Goal: Transaction & Acquisition: Purchase product/service

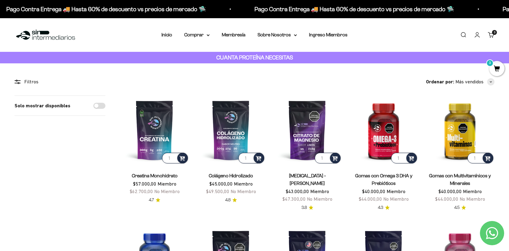
click at [492, 35] on link "Carrito 3 artículos 3" at bounding box center [491, 35] width 7 height 7
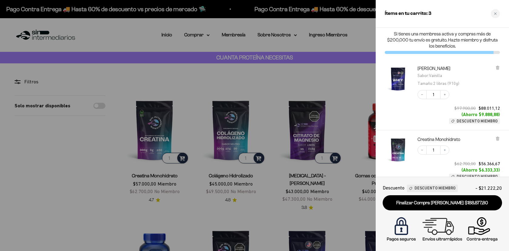
scroll to position [2, 0]
click at [365, 52] on div at bounding box center [254, 125] width 509 height 251
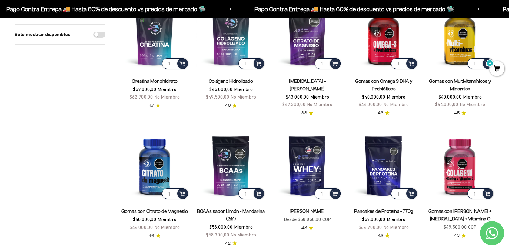
scroll to position [94, 0]
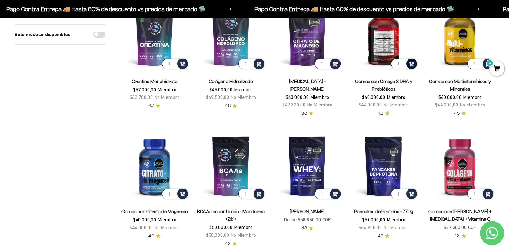
click at [410, 65] on span at bounding box center [411, 63] width 6 height 7
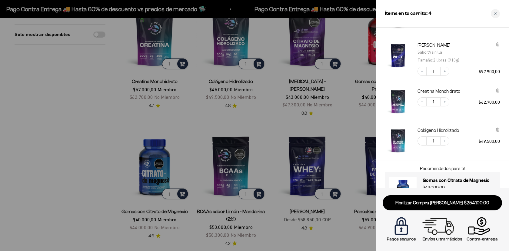
scroll to position [78, 0]
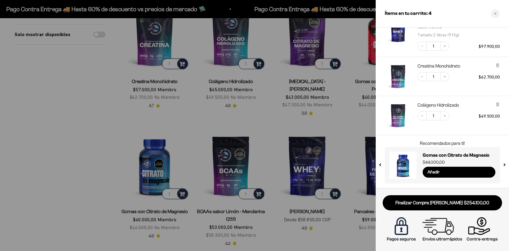
click at [93, 113] on div at bounding box center [254, 125] width 509 height 251
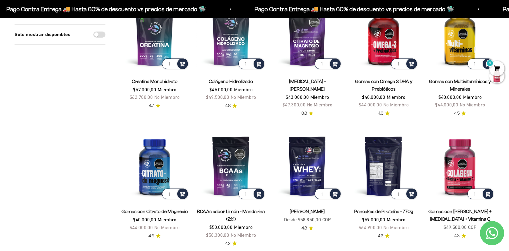
scroll to position [0, 0]
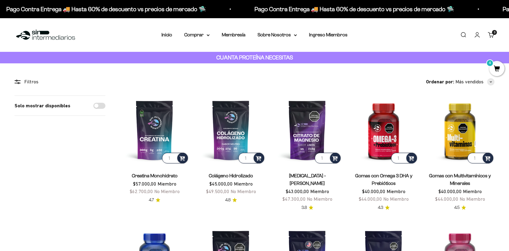
click at [492, 36] on link "Carrito 3 artículos 3" at bounding box center [491, 35] width 7 height 7
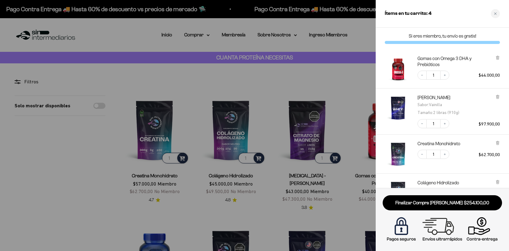
click at [338, 35] on div at bounding box center [254, 125] width 509 height 251
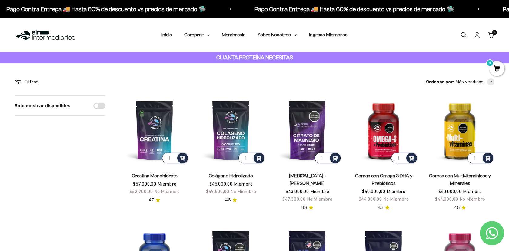
click at [478, 35] on link "Cuenta" at bounding box center [477, 35] width 7 height 7
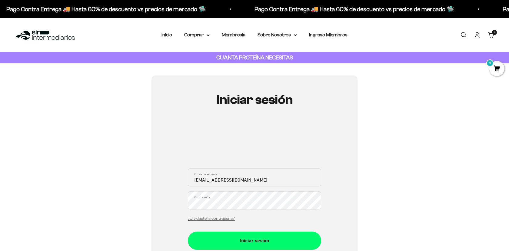
click at [188, 232] on button "Iniciar sesión" at bounding box center [254, 241] width 133 height 18
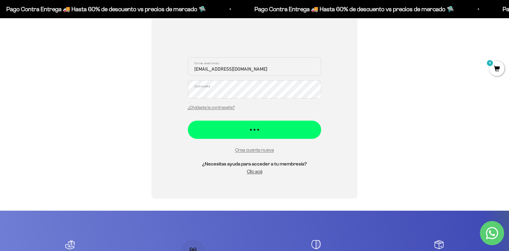
scroll to position [111, 0]
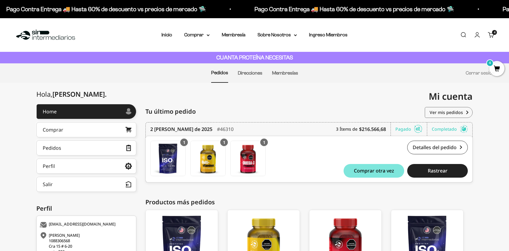
click at [494, 71] on span "4" at bounding box center [496, 68] width 15 height 15
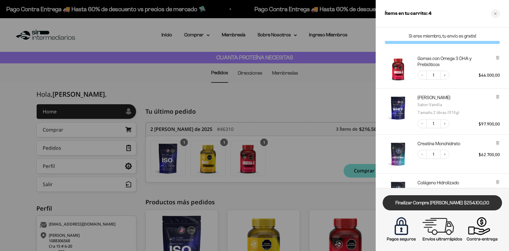
click at [437, 202] on link "Finalizar Compra [PERSON_NAME] $254.100,00" at bounding box center [442, 202] width 119 height 15
